Goal: Transaction & Acquisition: Purchase product/service

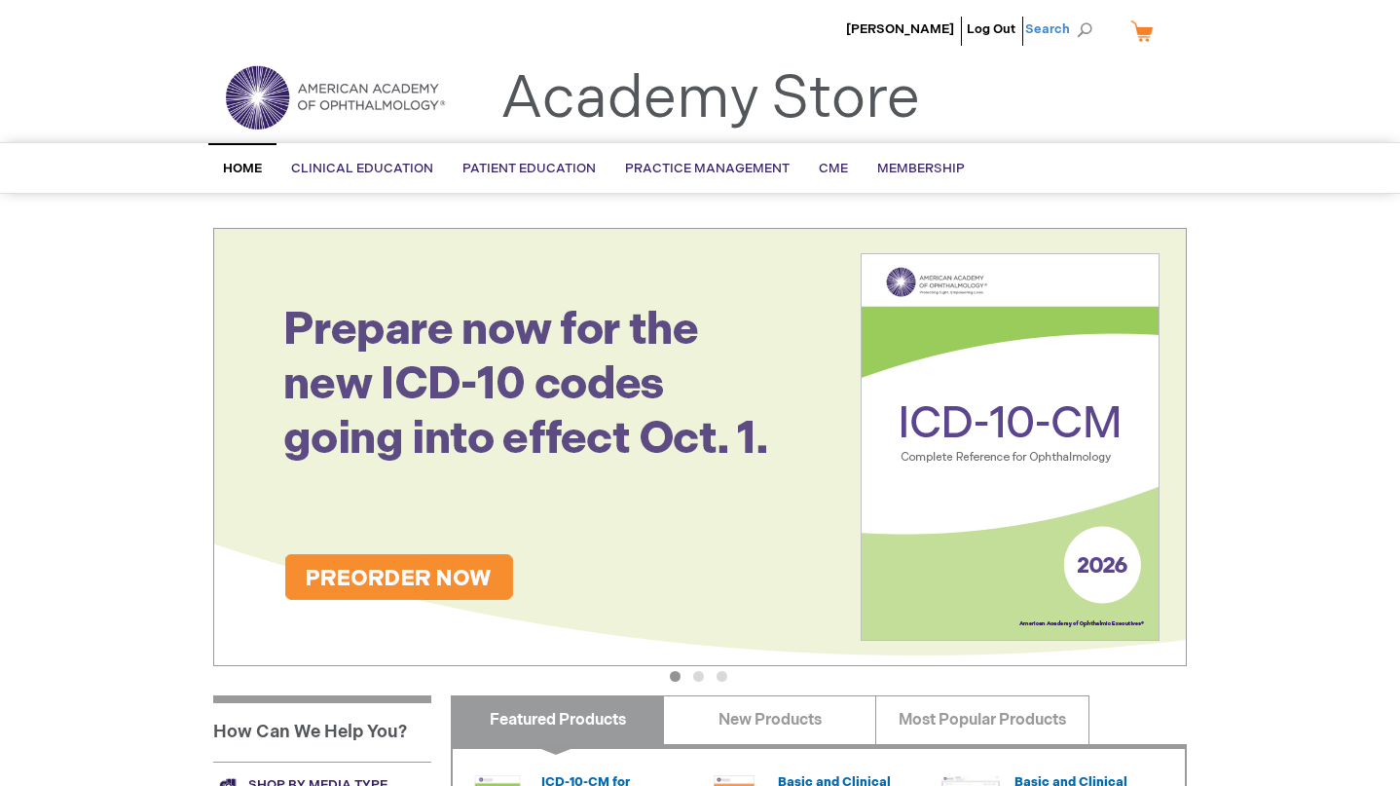
click at [1070, 27] on span "Search" at bounding box center [1062, 29] width 74 height 39
click at [402, 379] on img at bounding box center [700, 447] width 974 height 438
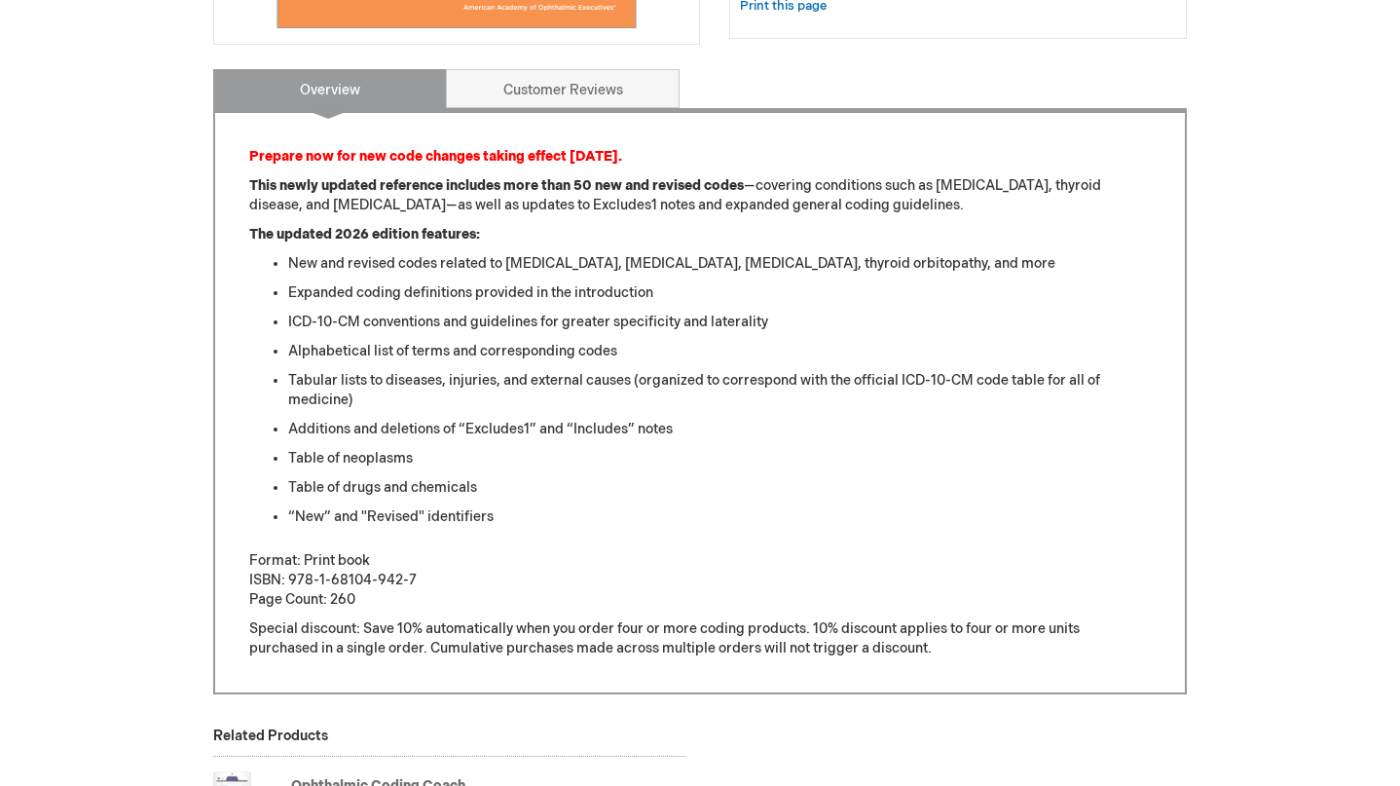
scroll to position [691, 0]
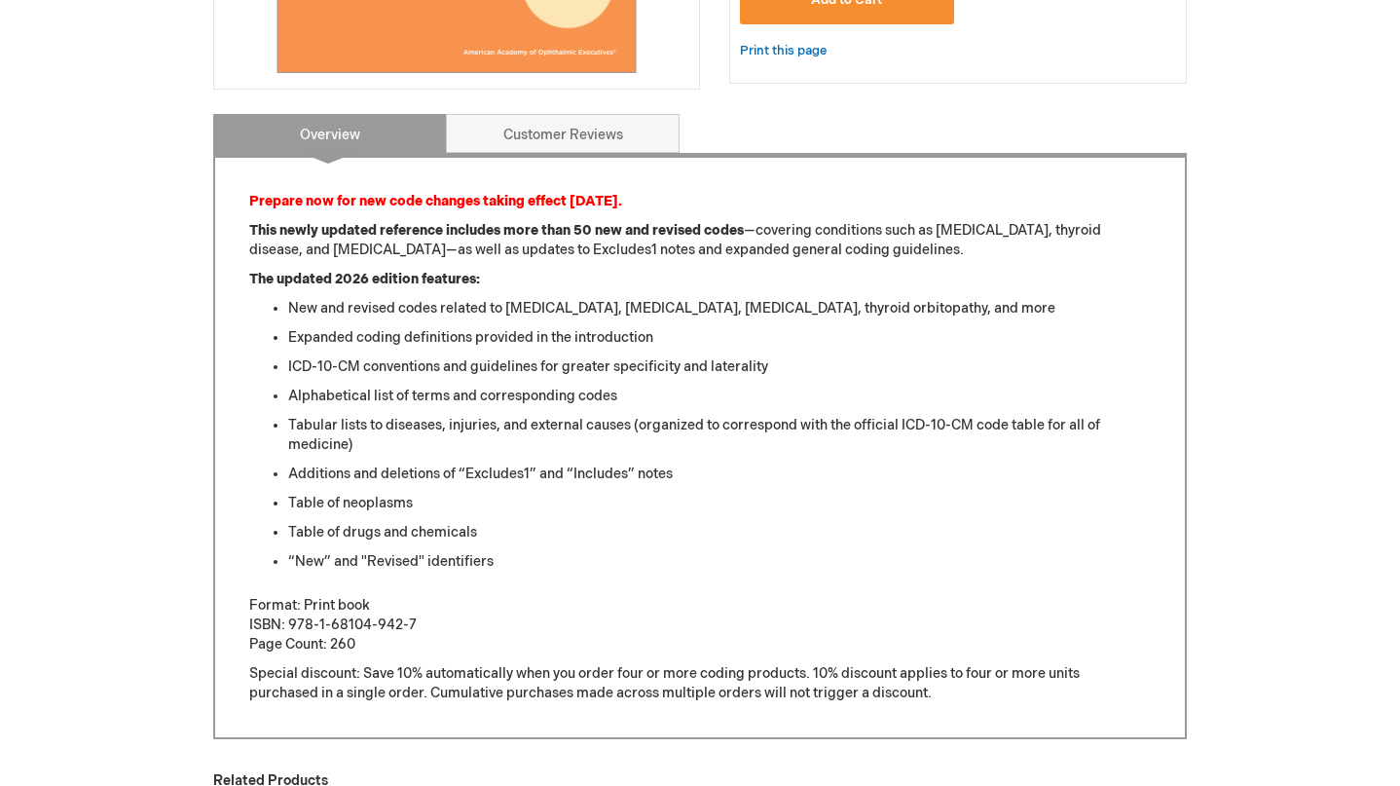
click at [409, 223] on strong "This newly updated reference includes more than 50 new and revised codes" at bounding box center [496, 230] width 495 height 17
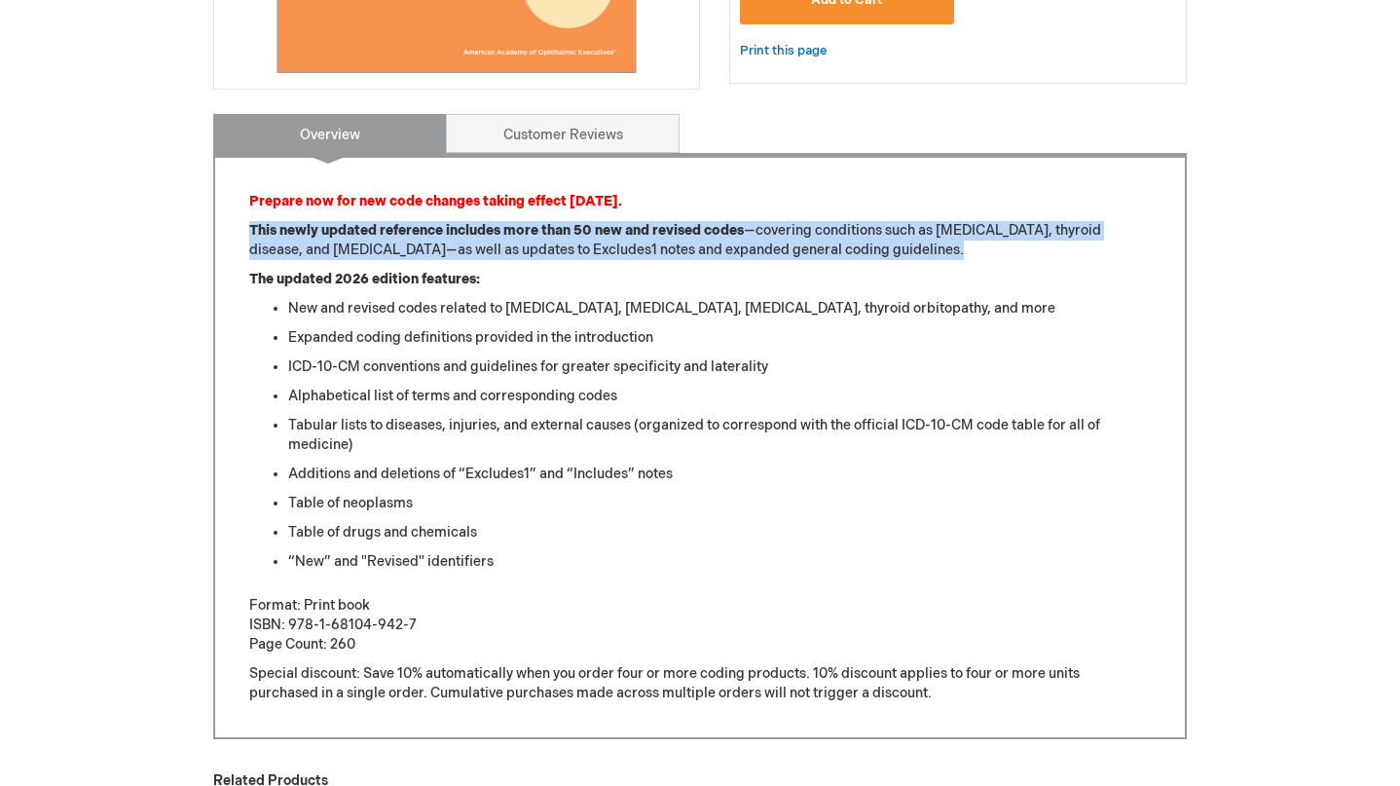
click at [409, 223] on strong "This newly updated reference includes more than 50 new and revised codes" at bounding box center [496, 230] width 495 height 17
copy div "This newly updated reference includes more than 50 new and revised codes —cover…"
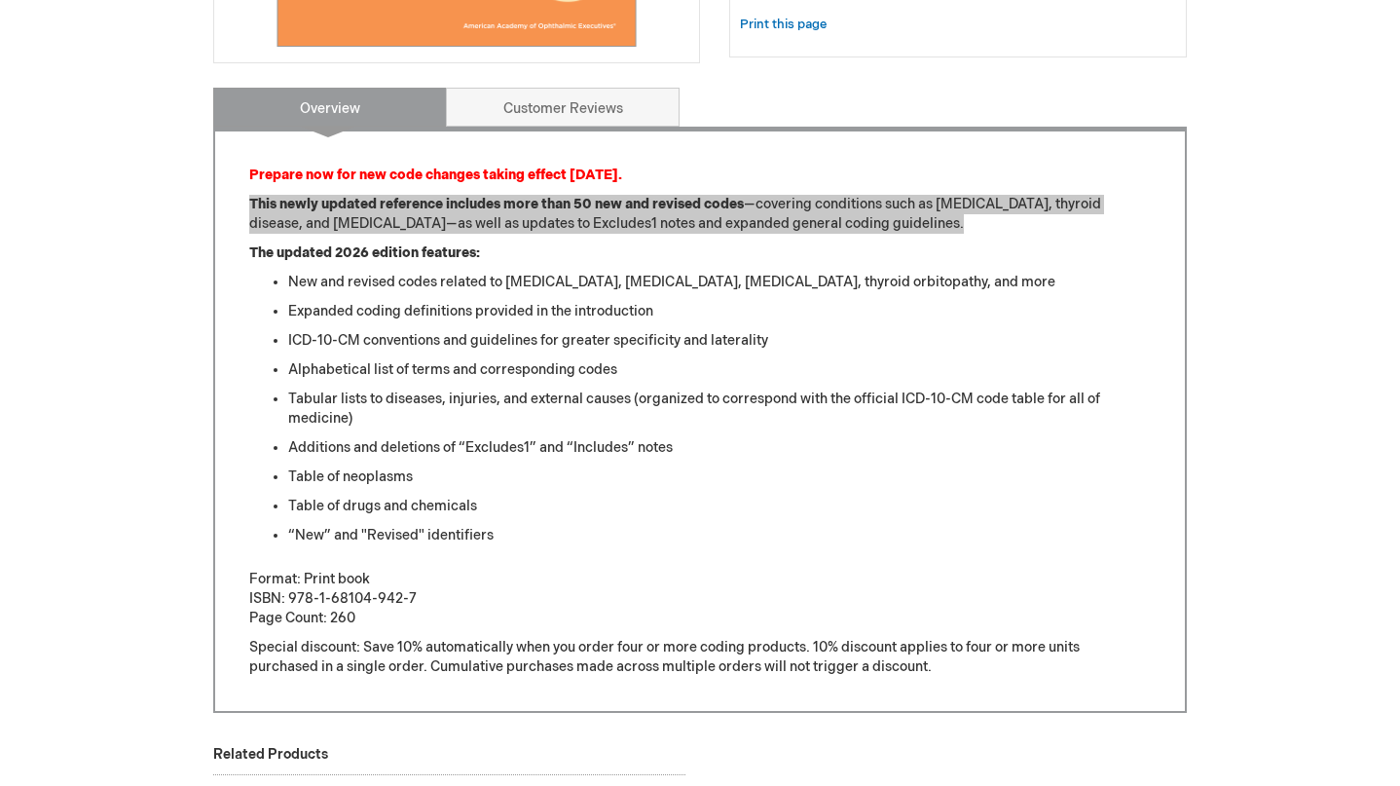
scroll to position [719, 0]
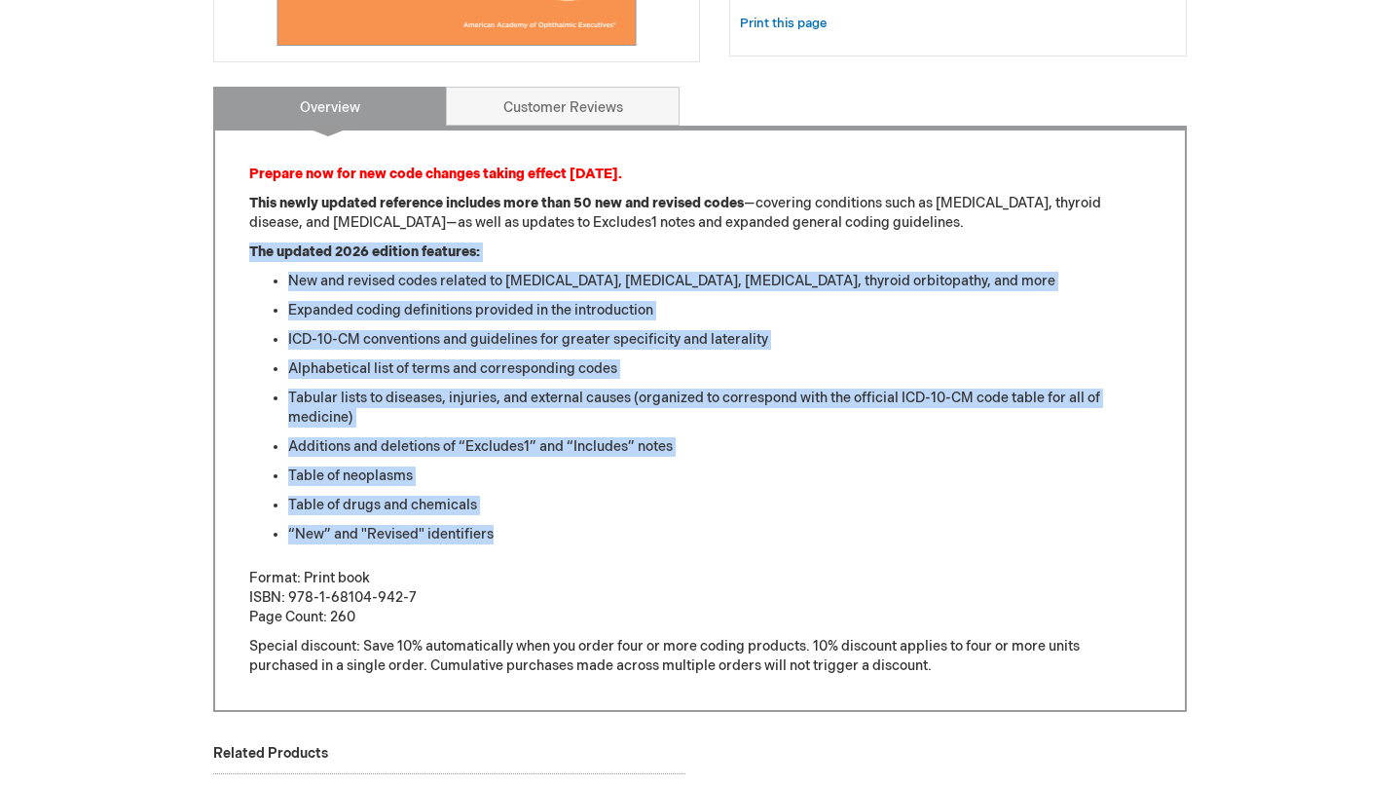
drag, startPoint x: 519, startPoint y: 535, endPoint x: 249, endPoint y: 249, distance: 392.7
click at [249, 249] on div "Prepare now for new code changes taking effect Oct. 1. This newly updated refer…" at bounding box center [700, 420] width 902 height 511
copy div "The updated 2026 edition features: New and revised codes related to diabetes, e…"
click at [361, 279] on li "New and revised codes related to diabetes, eyelid inflammation, multiple sclero…" at bounding box center [719, 281] width 863 height 19
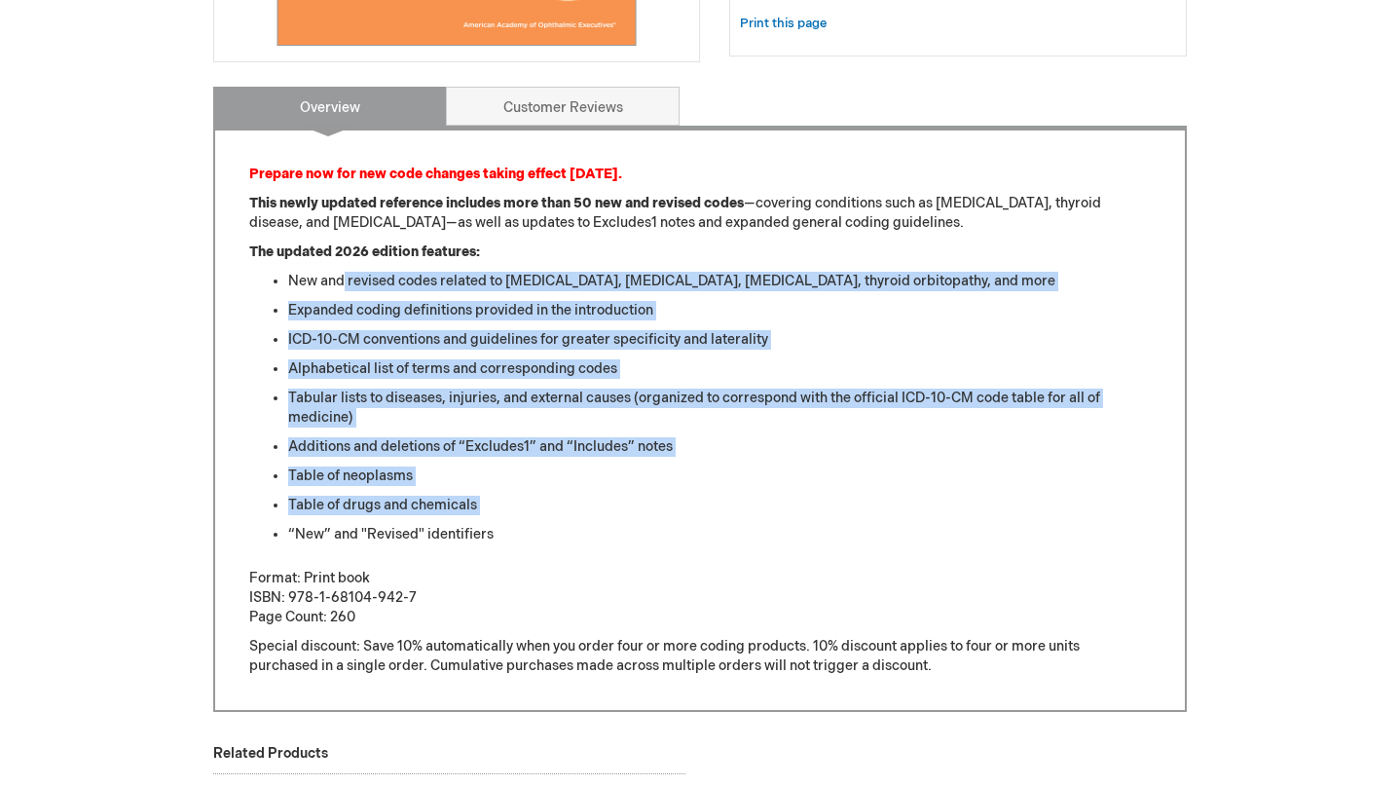
drag, startPoint x: 343, startPoint y: 280, endPoint x: 1147, endPoint y: 517, distance: 838.5
click at [396, 517] on ul "New and revised codes related to diabetes, eyelid inflammation, multiple sclero…" at bounding box center [700, 408] width 902 height 273
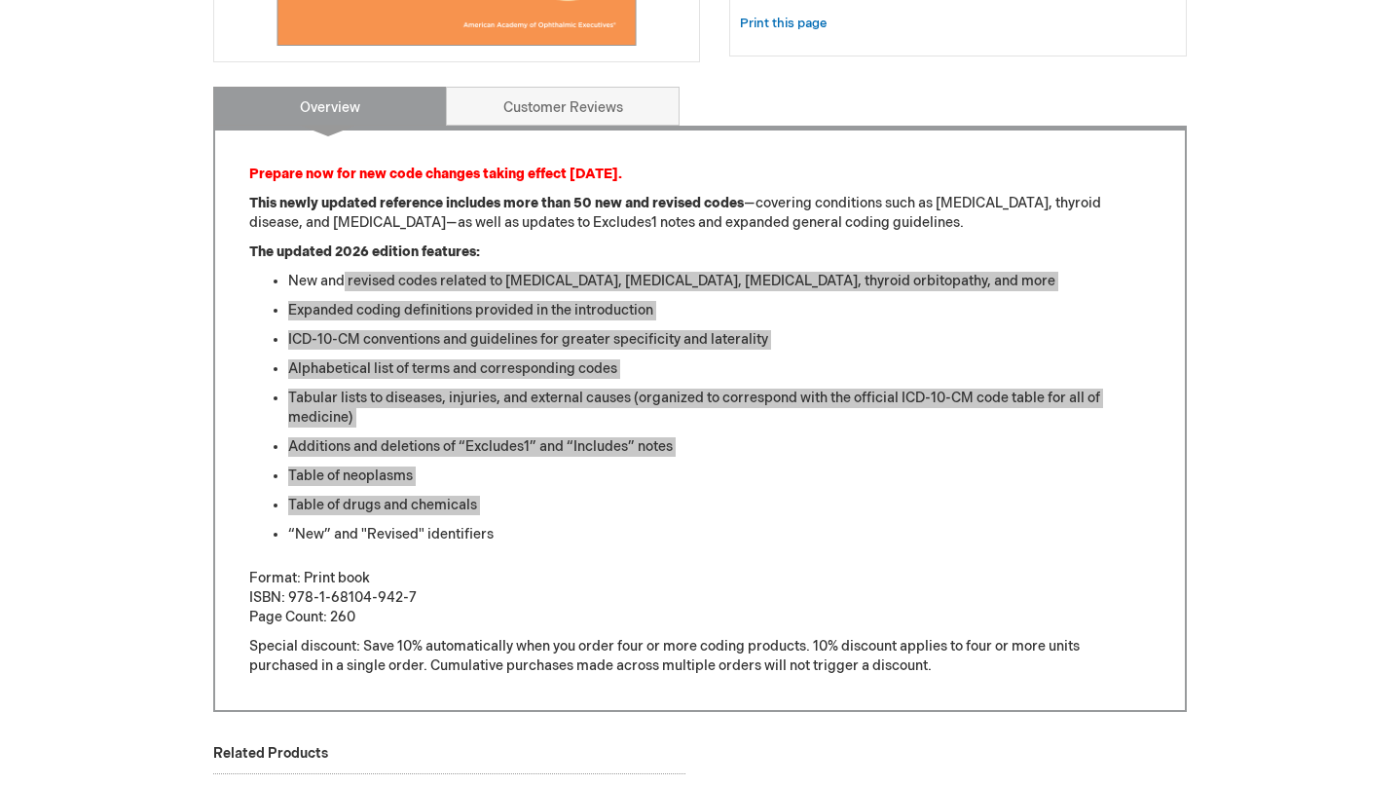
scroll to position [0, 0]
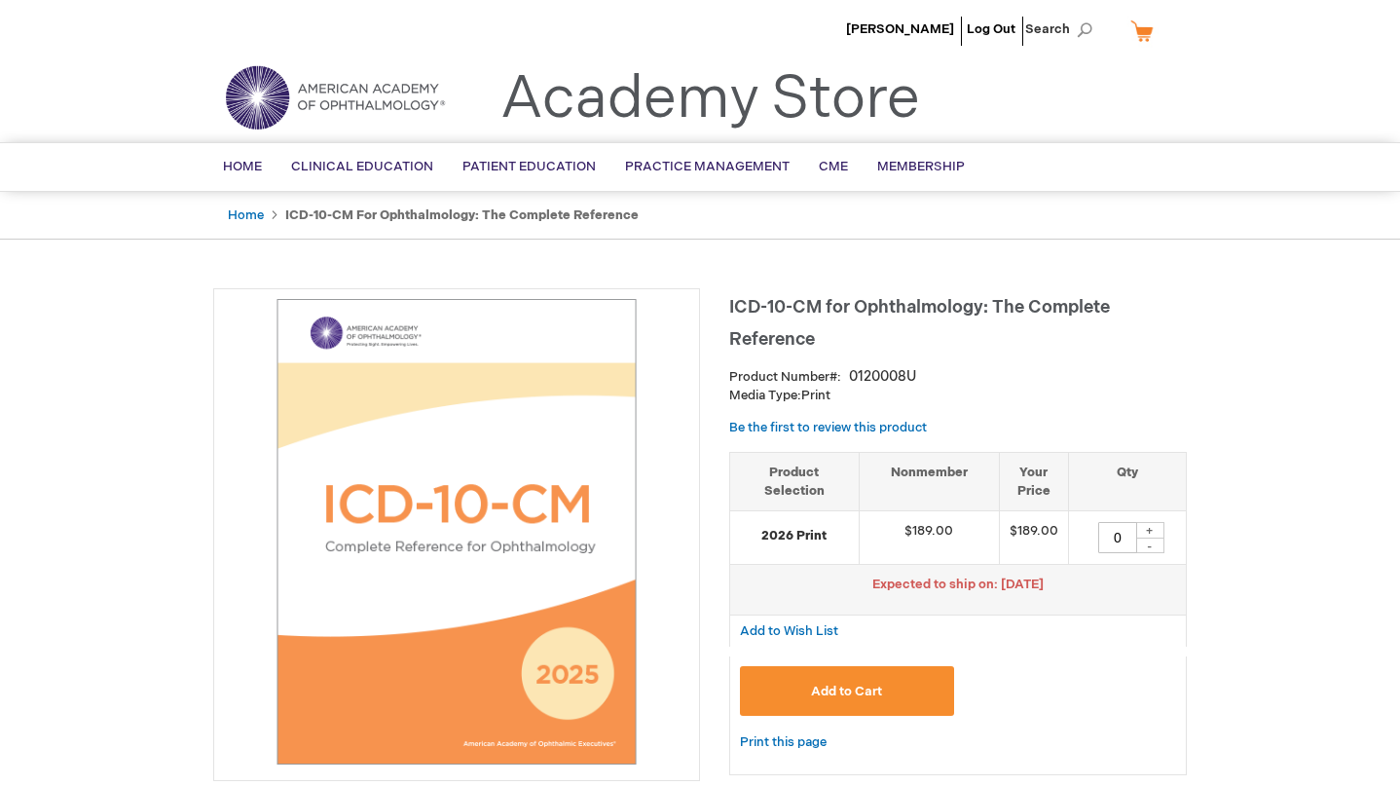
type input "0"
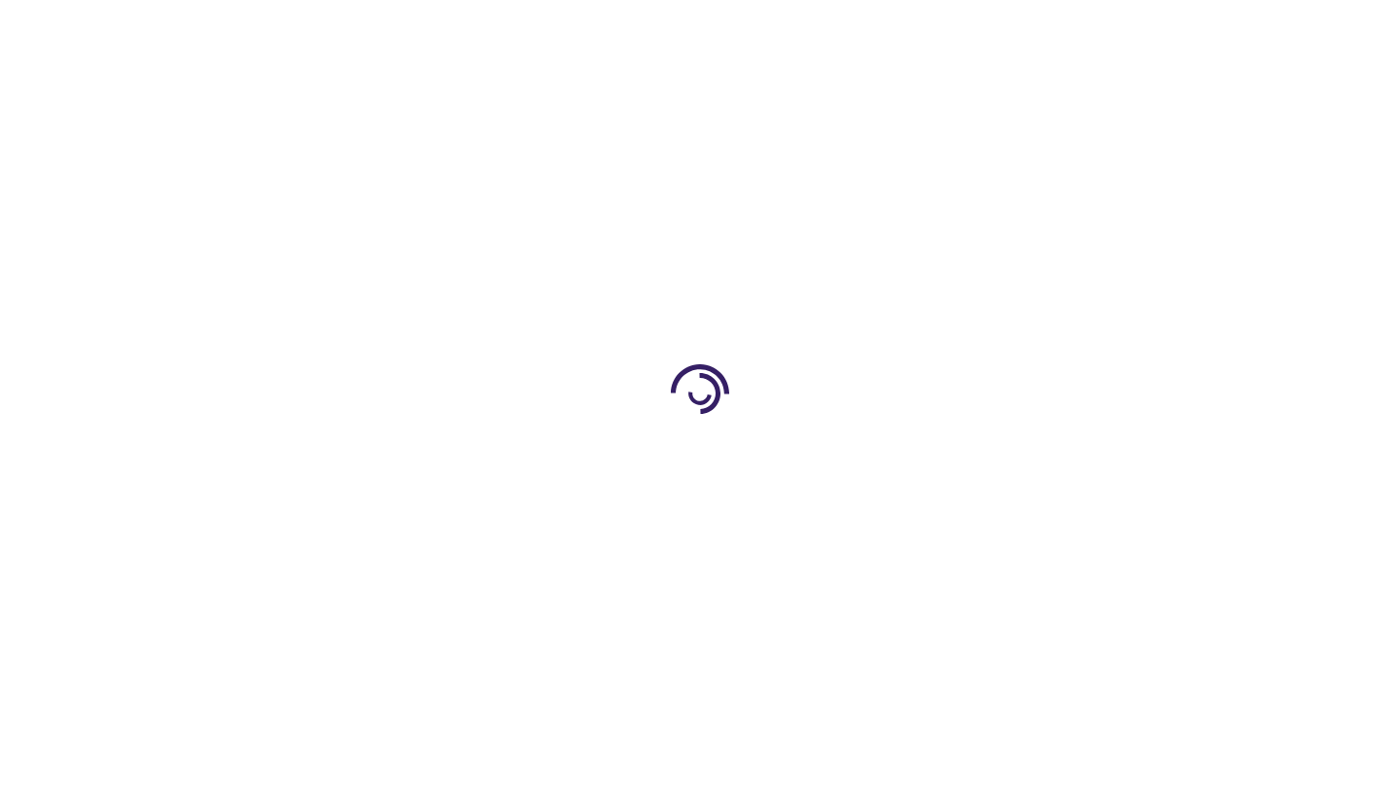
type input "0"
